Goal: Task Accomplishment & Management: Manage account settings

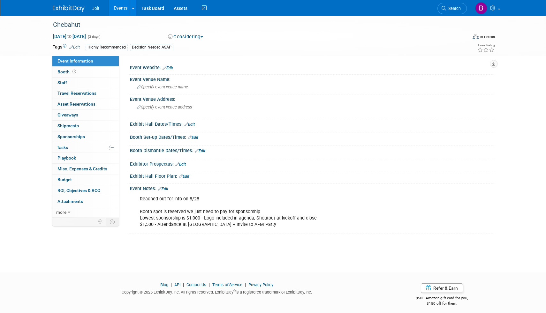
click at [173, 68] on link "Edit" at bounding box center [168, 68] width 11 height 4
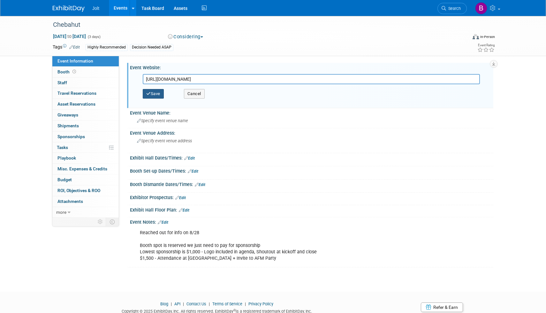
type input "[URL][DOMAIN_NAME]"
click at [153, 92] on button "Save" at bounding box center [153, 94] width 21 height 10
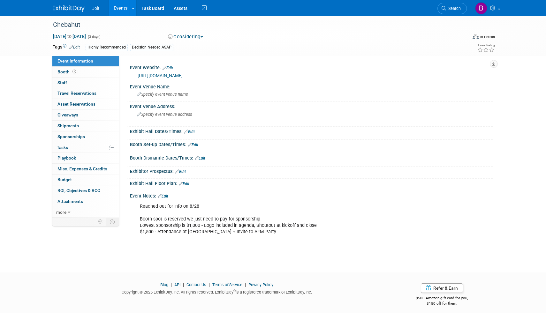
click at [171, 66] on link "Edit" at bounding box center [168, 68] width 11 height 4
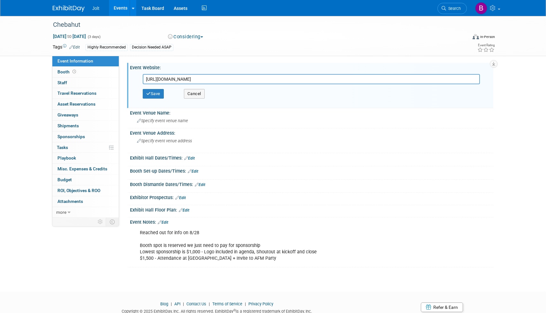
drag, startPoint x: 195, startPoint y: 79, endPoint x: 143, endPoint y: 78, distance: 51.8
click at [143, 78] on input "[URL][DOMAIN_NAME]" at bounding box center [311, 79] width 337 height 10
click at [190, 93] on button "Cancel" at bounding box center [194, 94] width 21 height 10
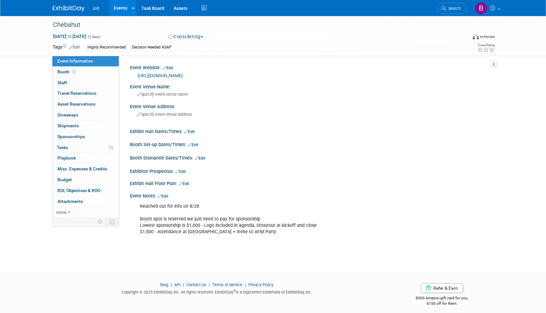
click at [173, 66] on link "Edit" at bounding box center [168, 68] width 11 height 4
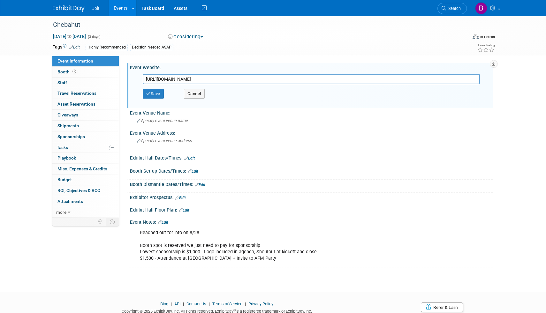
drag, startPoint x: 193, startPoint y: 79, endPoint x: 147, endPoint y: 79, distance: 45.7
click at [147, 79] on input "[URL][DOMAIN_NAME]" at bounding box center [311, 79] width 337 height 10
type input "[URL][DOMAIN_NAME]"
click at [152, 96] on button "Save" at bounding box center [153, 94] width 21 height 10
